Goal: Transaction & Acquisition: Subscribe to service/newsletter

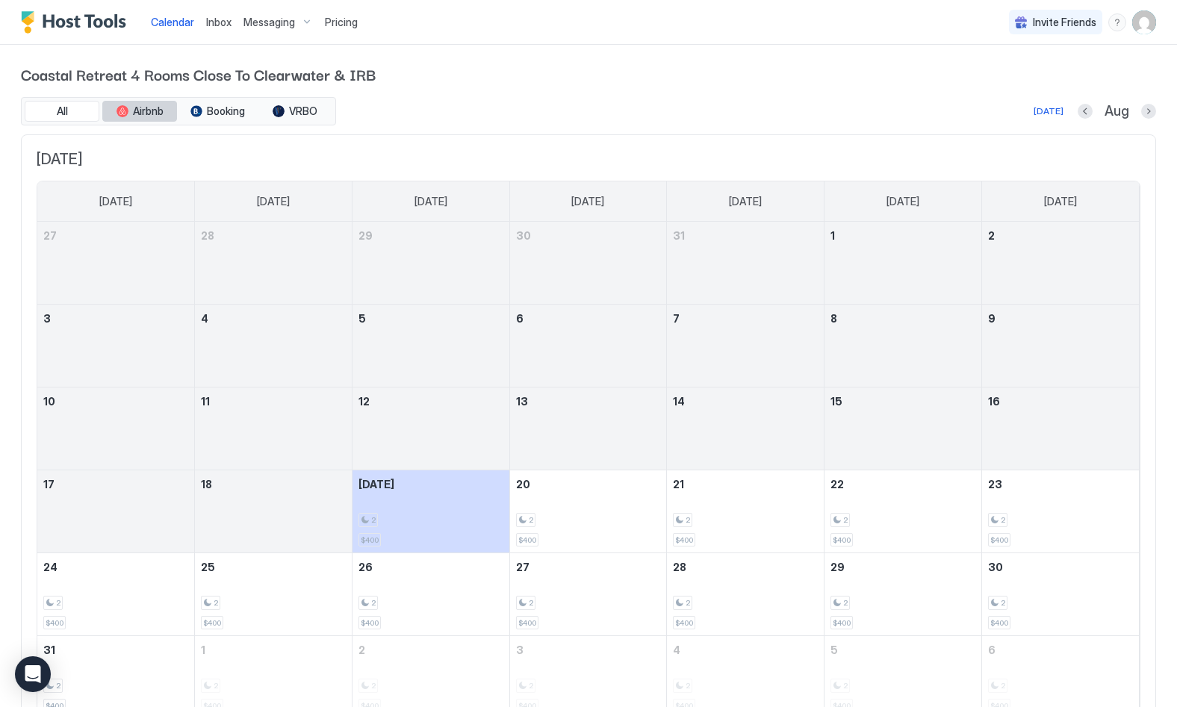
click at [144, 109] on span "Airbnb" at bounding box center [148, 111] width 31 height 13
click at [225, 111] on span "Booking" at bounding box center [226, 111] width 38 height 13
click at [298, 113] on span "VRBO" at bounding box center [303, 111] width 28 height 13
click at [329, 16] on span "Pricing" at bounding box center [341, 22] width 33 height 13
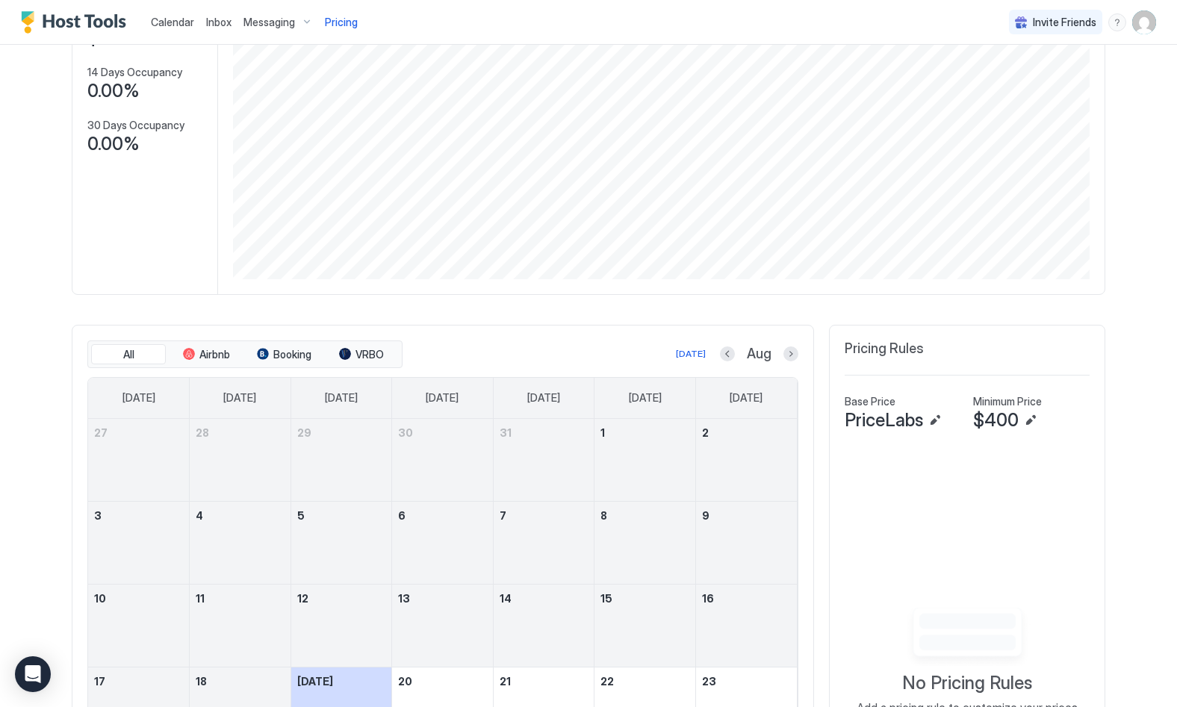
scroll to position [177, 0]
click at [1011, 417] on span "$400" at bounding box center [996, 420] width 46 height 22
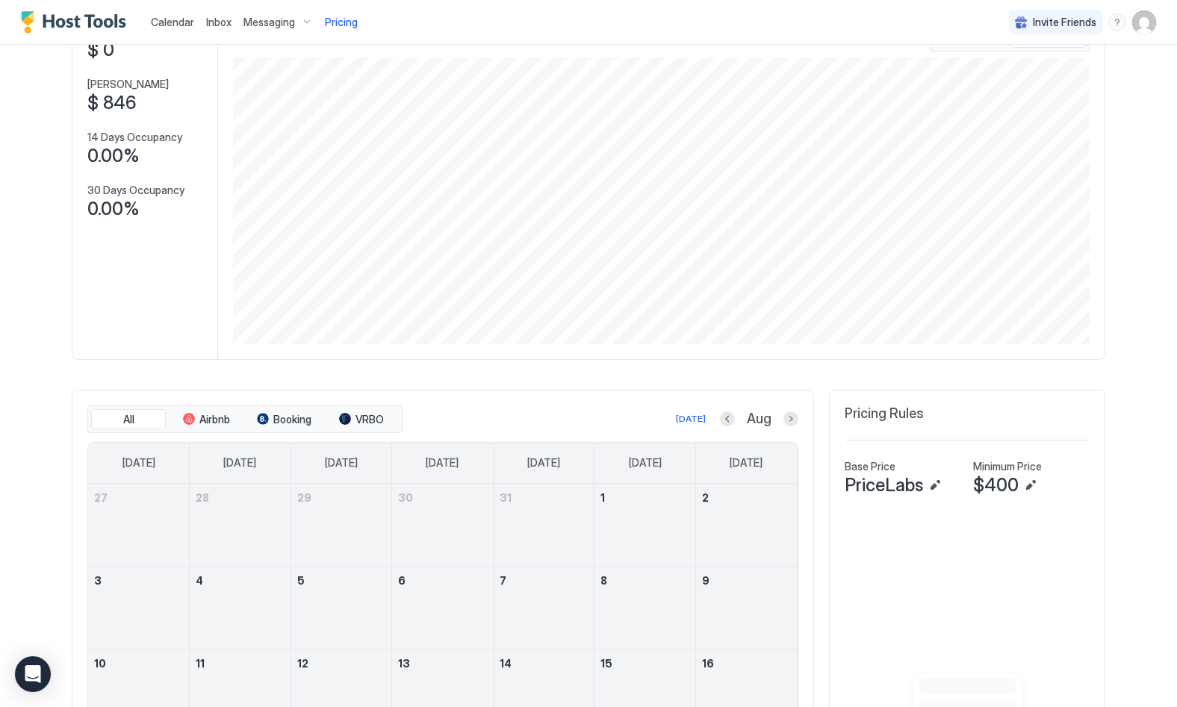
scroll to position [102, 0]
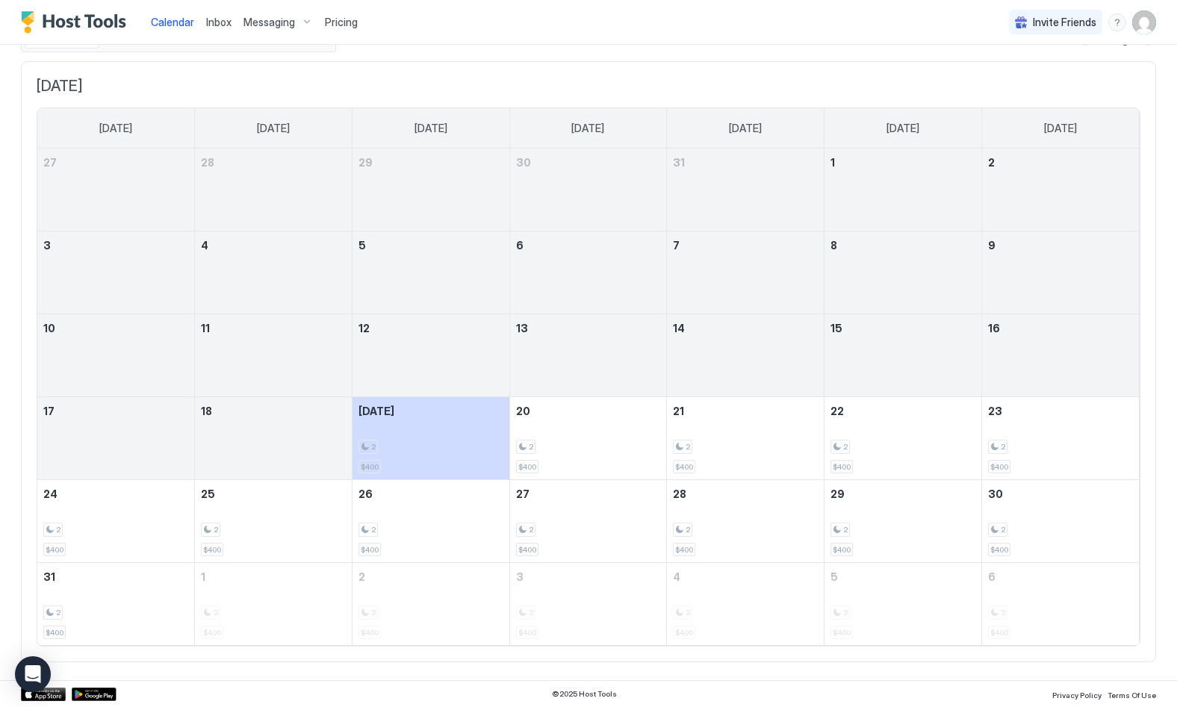
scroll to position [72, 0]
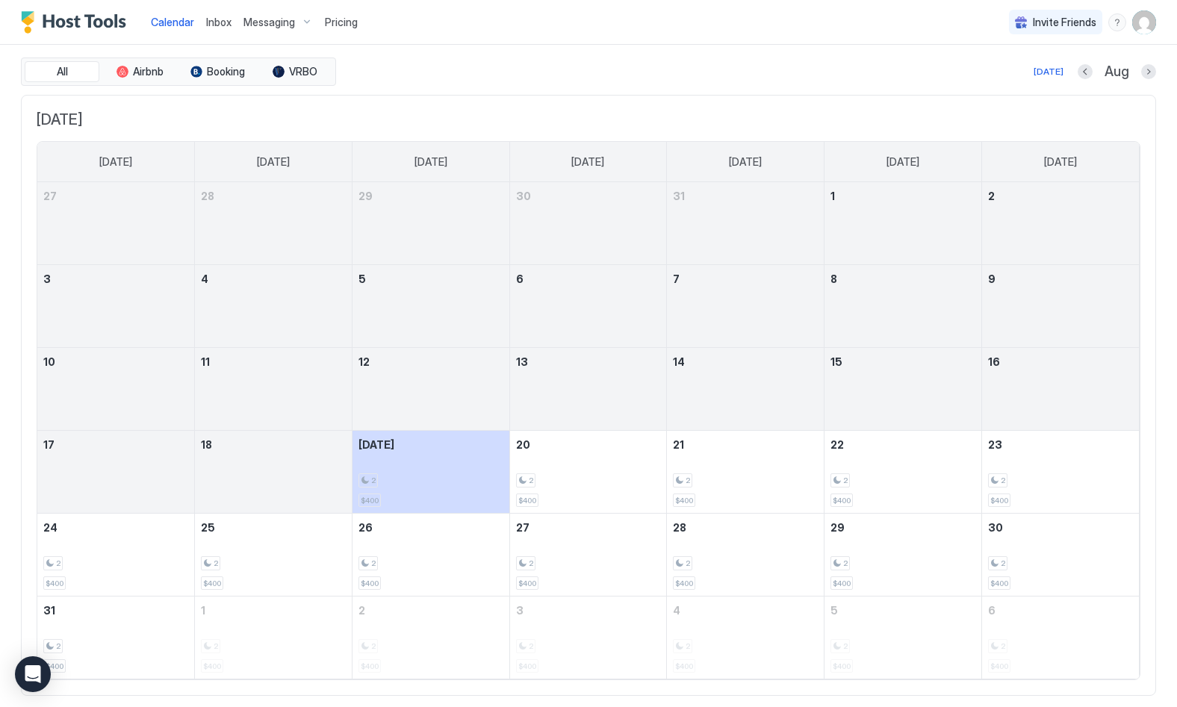
scroll to position [22, 0]
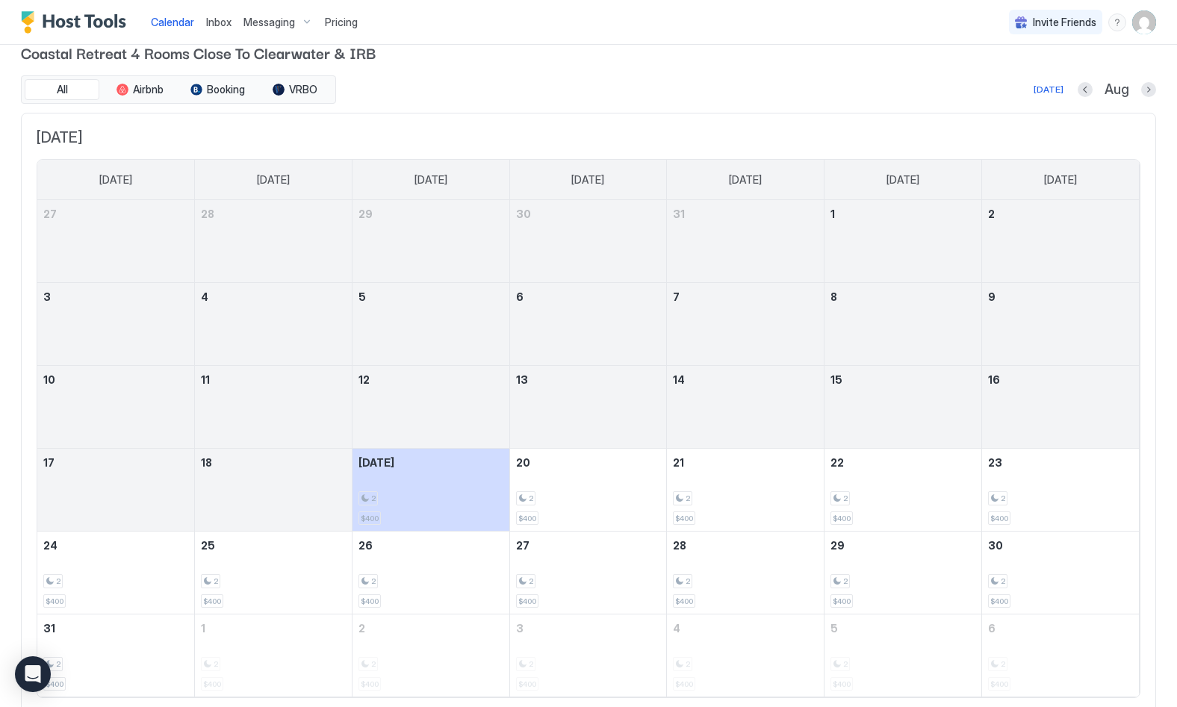
click at [66, 20] on img "Host Tools Logo" at bounding box center [77, 22] width 112 height 22
